Goal: Navigation & Orientation: Find specific page/section

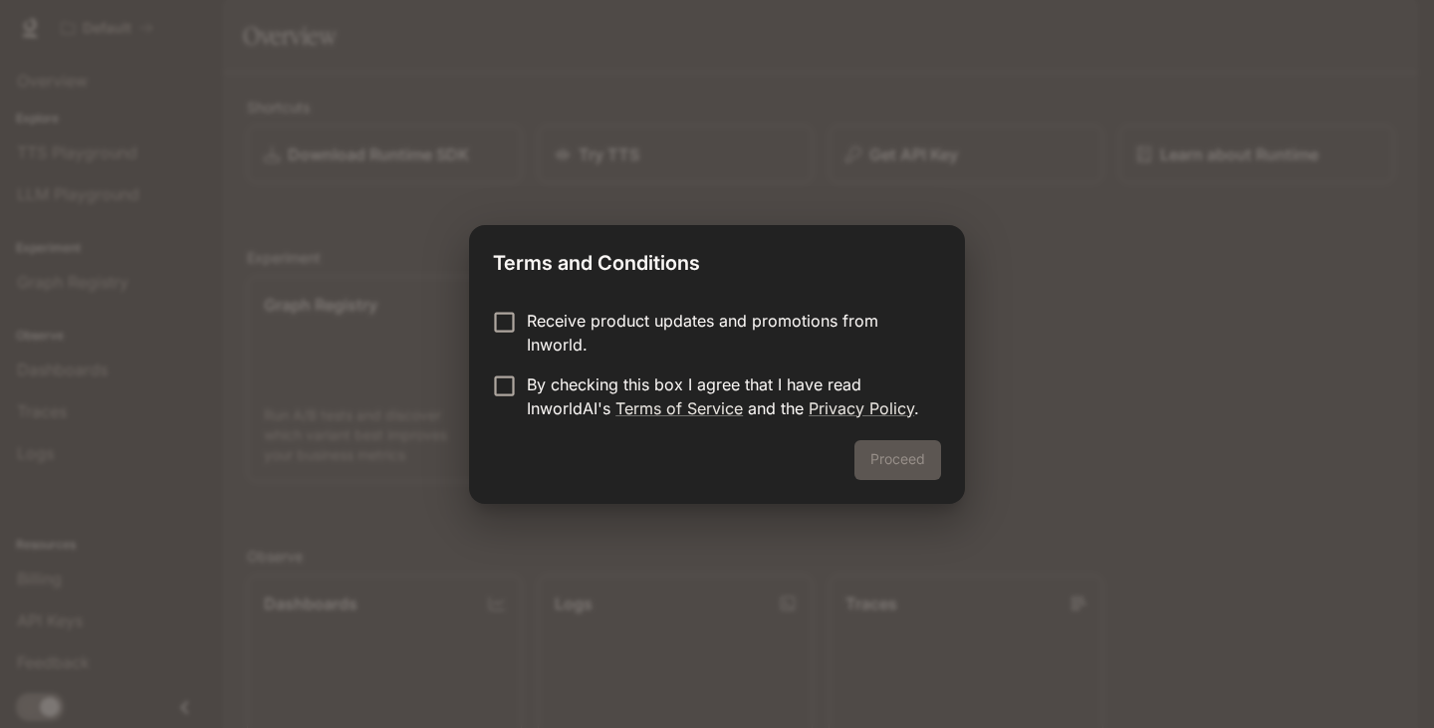
click at [612, 308] on div "Receive product updates and promotions from Inworld. By checking this box I agr…" at bounding box center [717, 366] width 496 height 147
click at [569, 321] on p "Receive product updates and promotions from Inworld." at bounding box center [726, 333] width 398 height 48
click at [921, 464] on button "Proceed" at bounding box center [898, 460] width 87 height 40
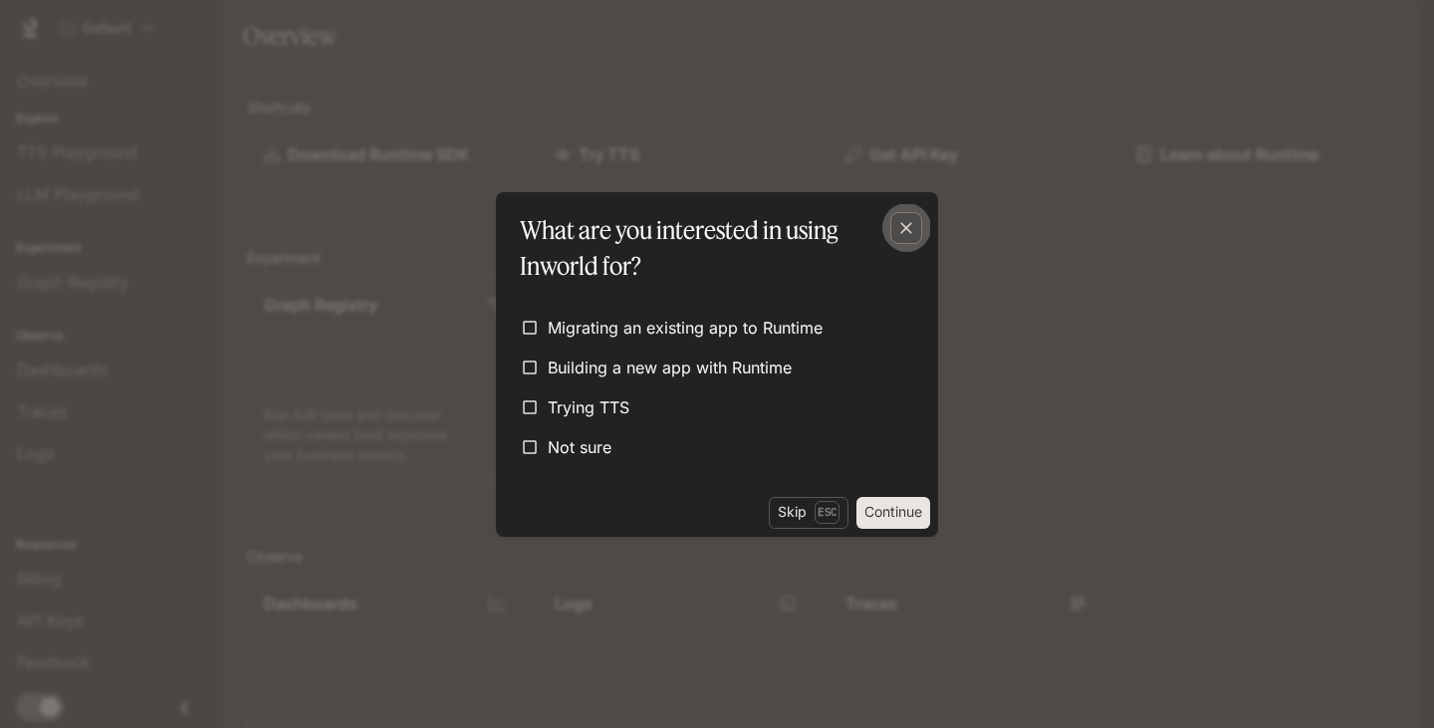
click at [901, 224] on icon "button" at bounding box center [906, 228] width 20 height 20
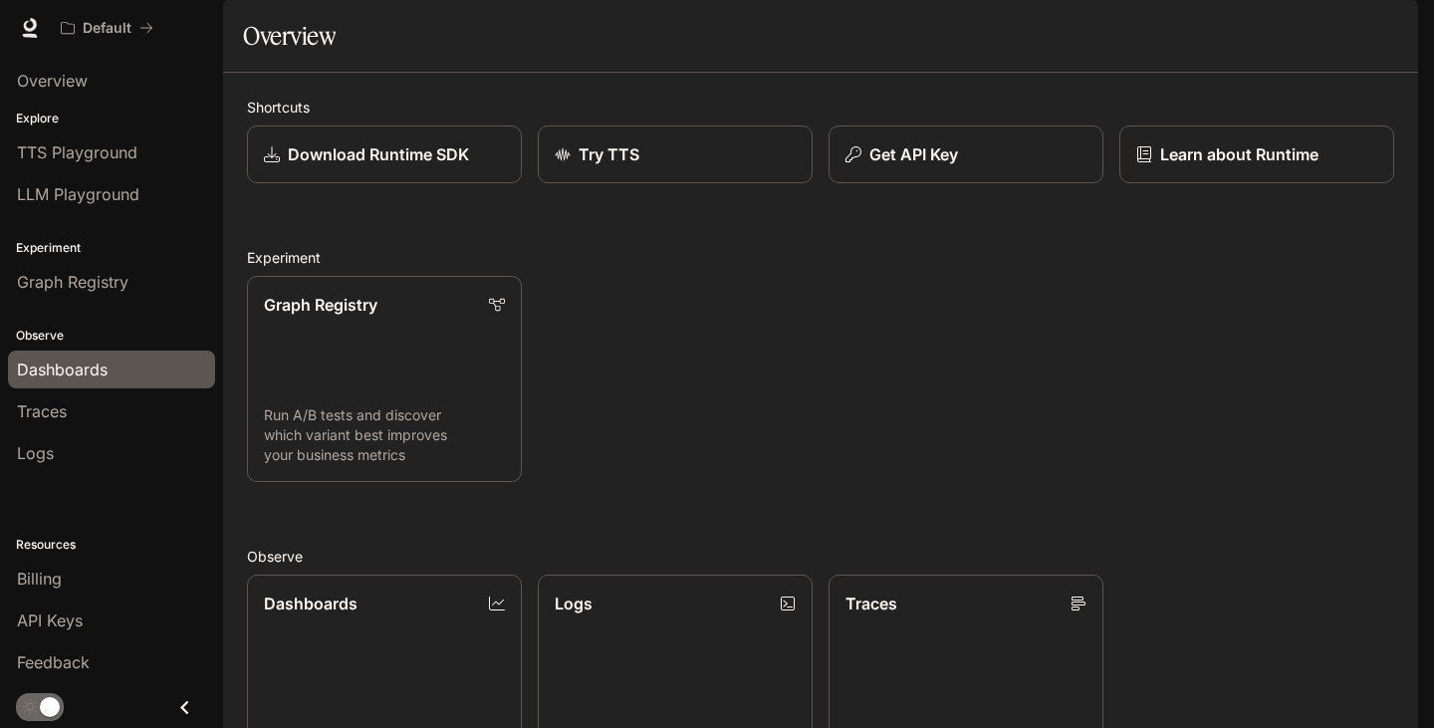
click at [114, 374] on div "Dashboards" at bounding box center [111, 370] width 189 height 24
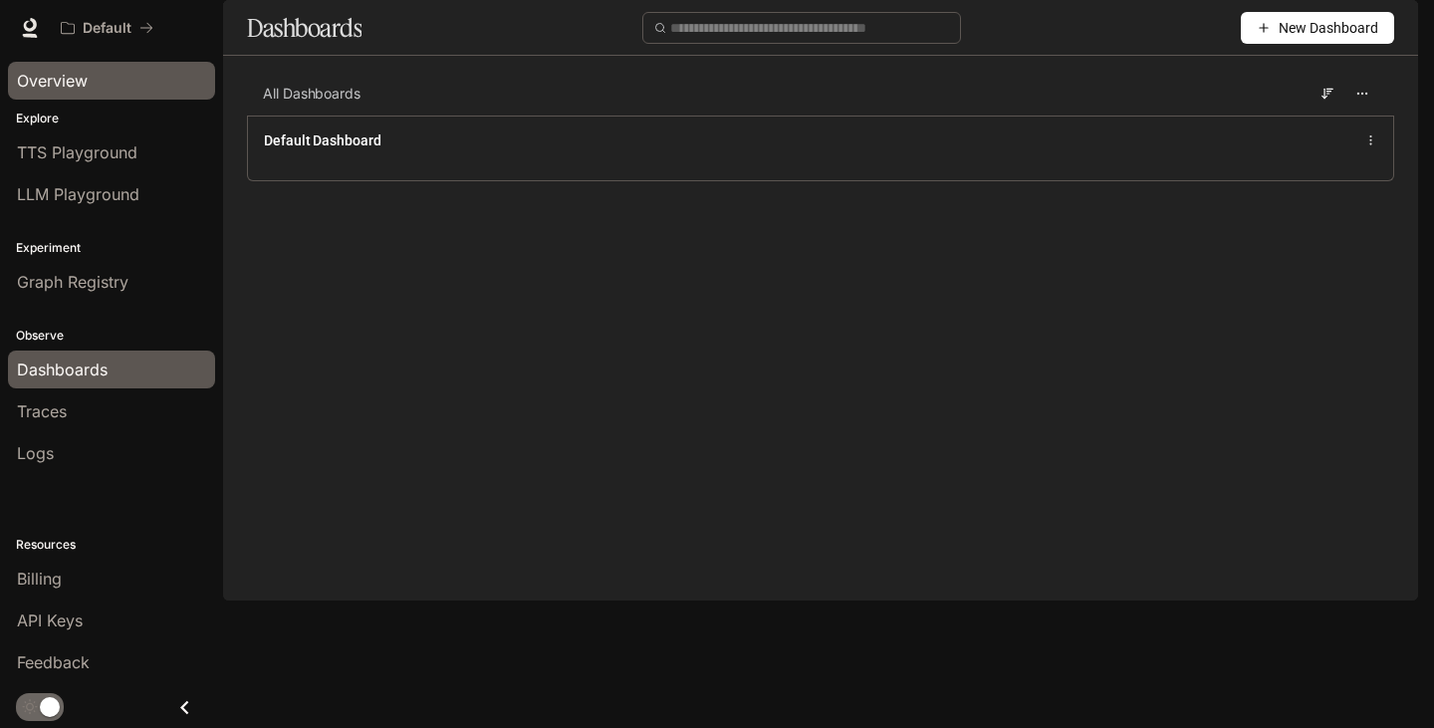
click at [122, 72] on div "Overview" at bounding box center [111, 81] width 189 height 24
